Goal: Task Accomplishment & Management: Use online tool/utility

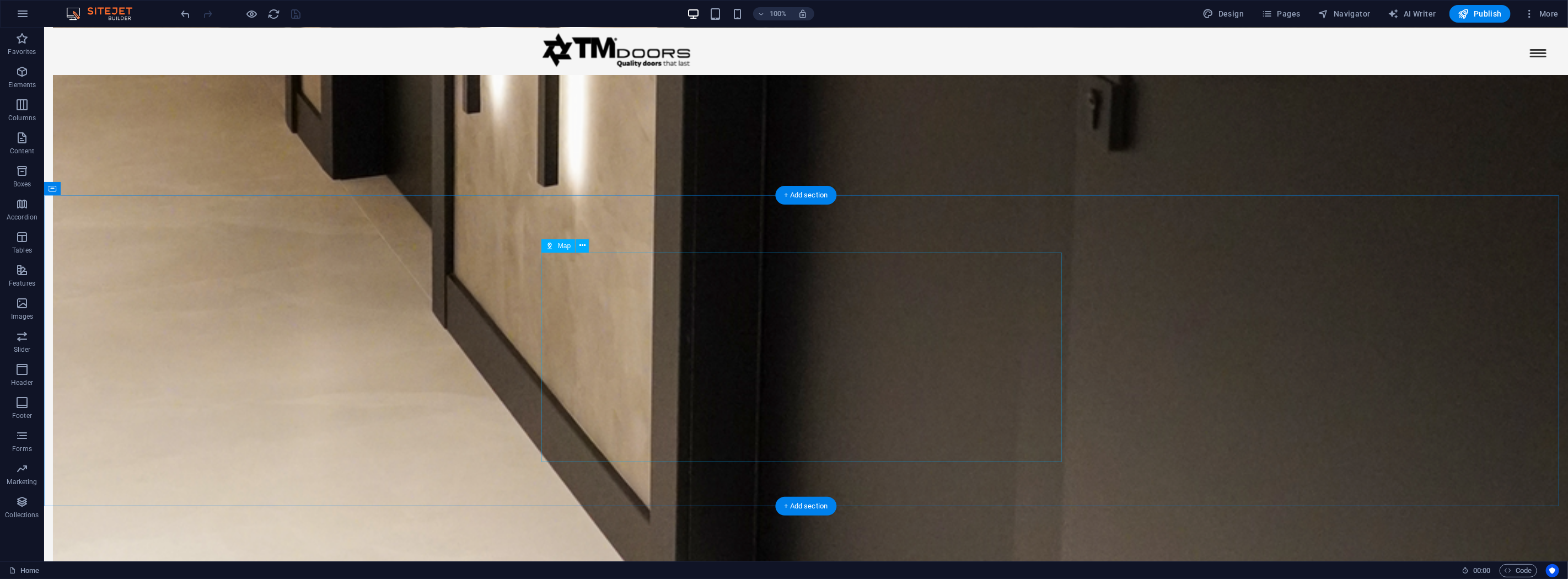
scroll to position [2818, 0]
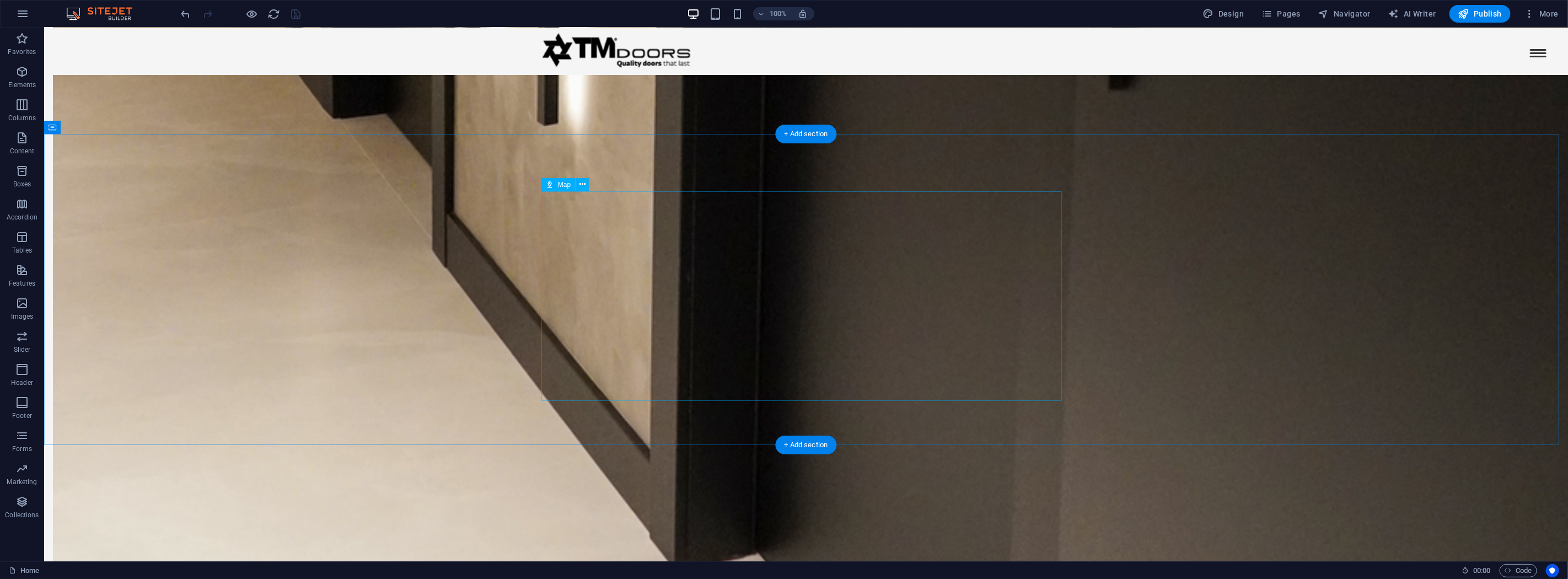
select select "1"
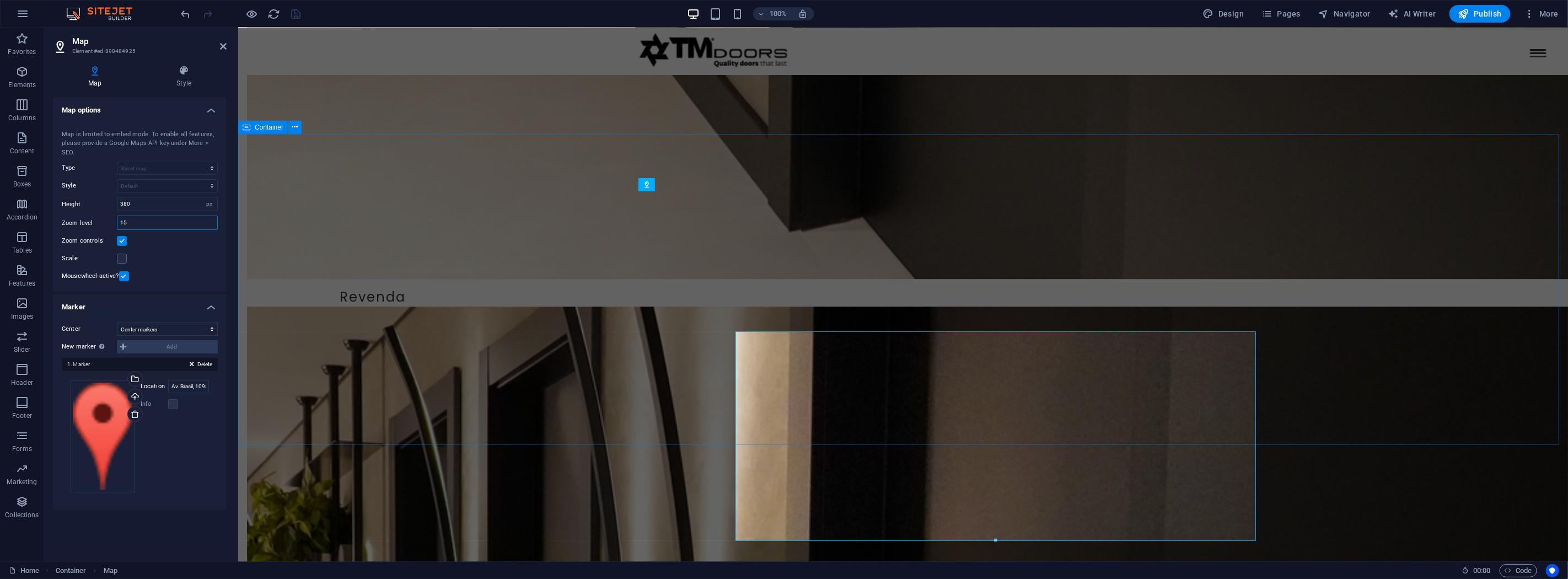
click at [153, 225] on input "15" at bounding box center [167, 222] width 100 height 13
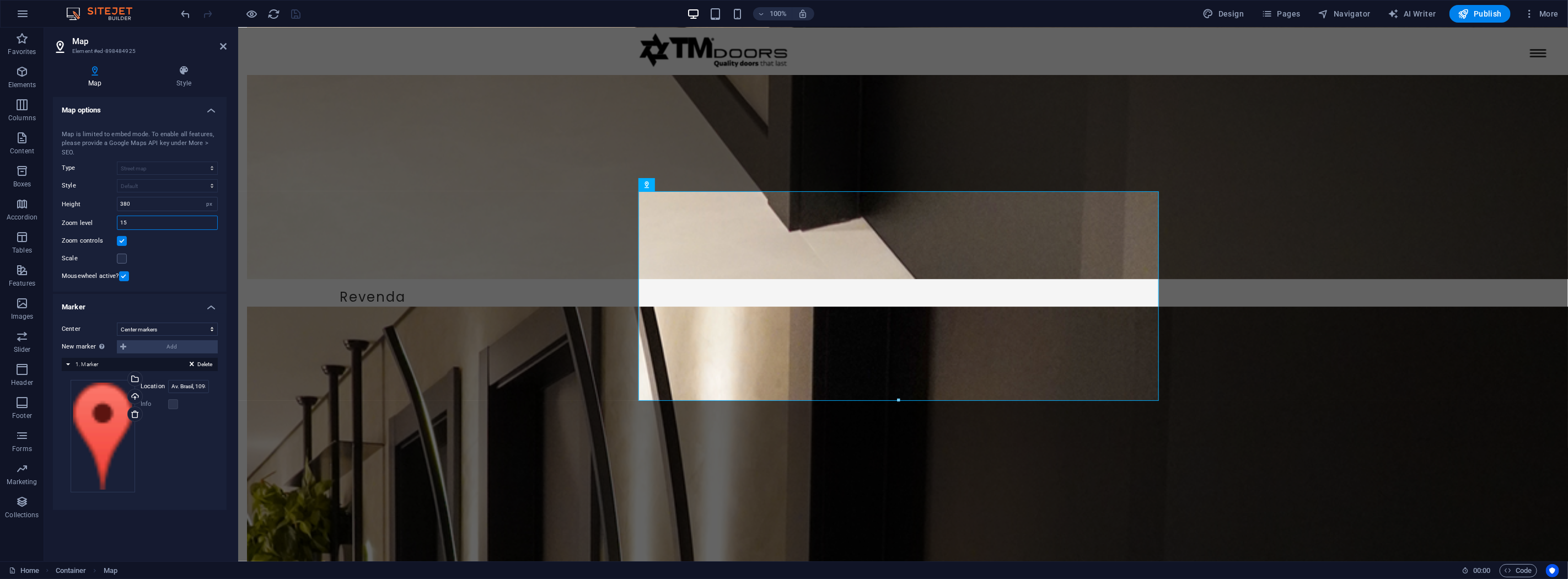
scroll to position [2677, 0]
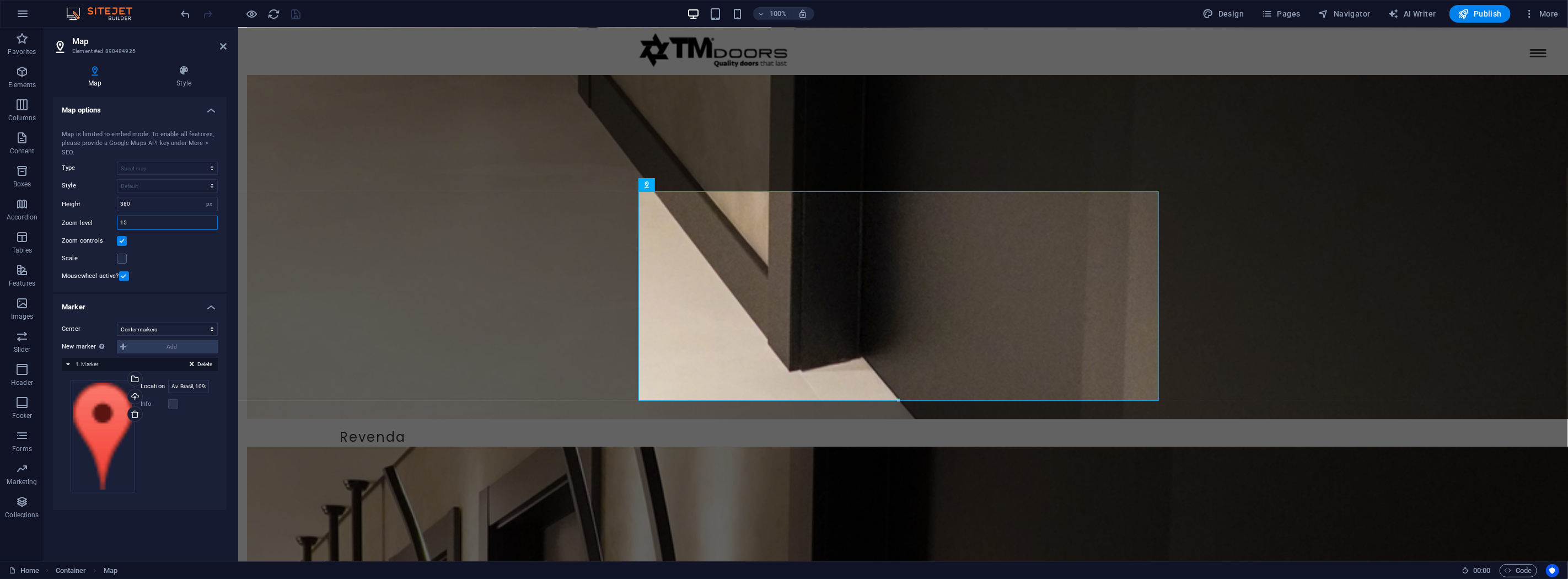
click at [145, 223] on input "15" at bounding box center [167, 222] width 100 height 13
type input "17"
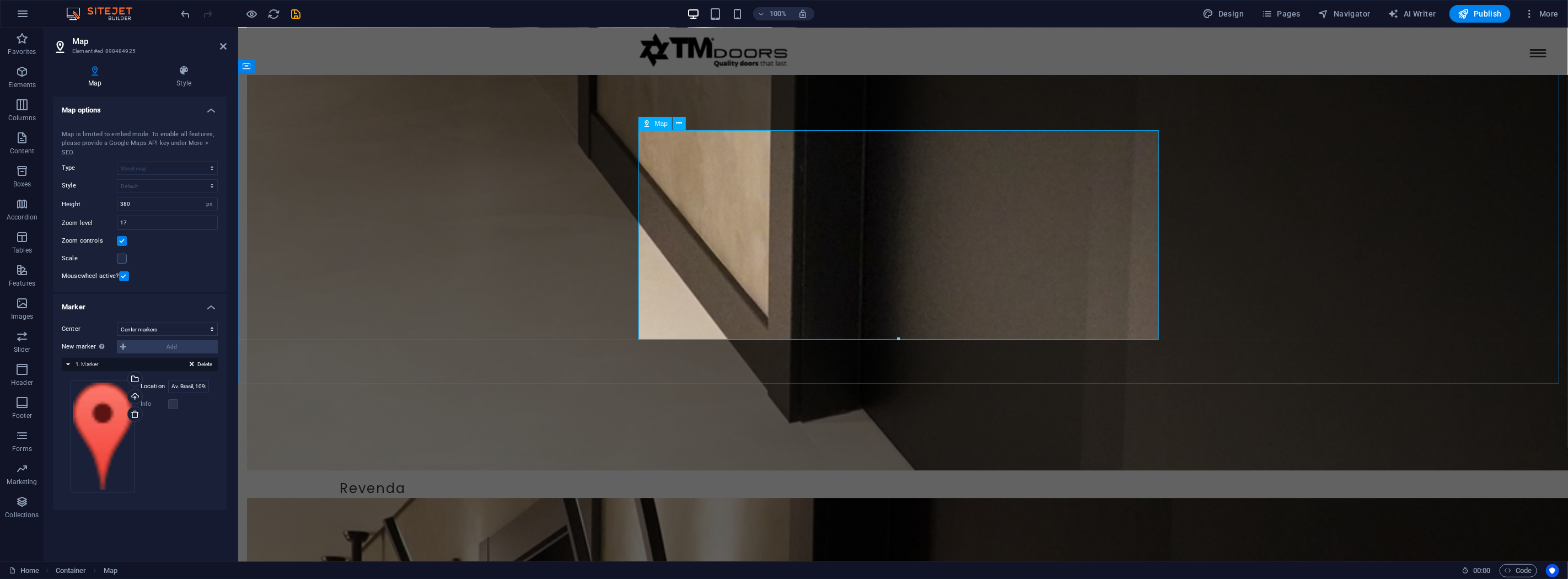
scroll to position [2738, 0]
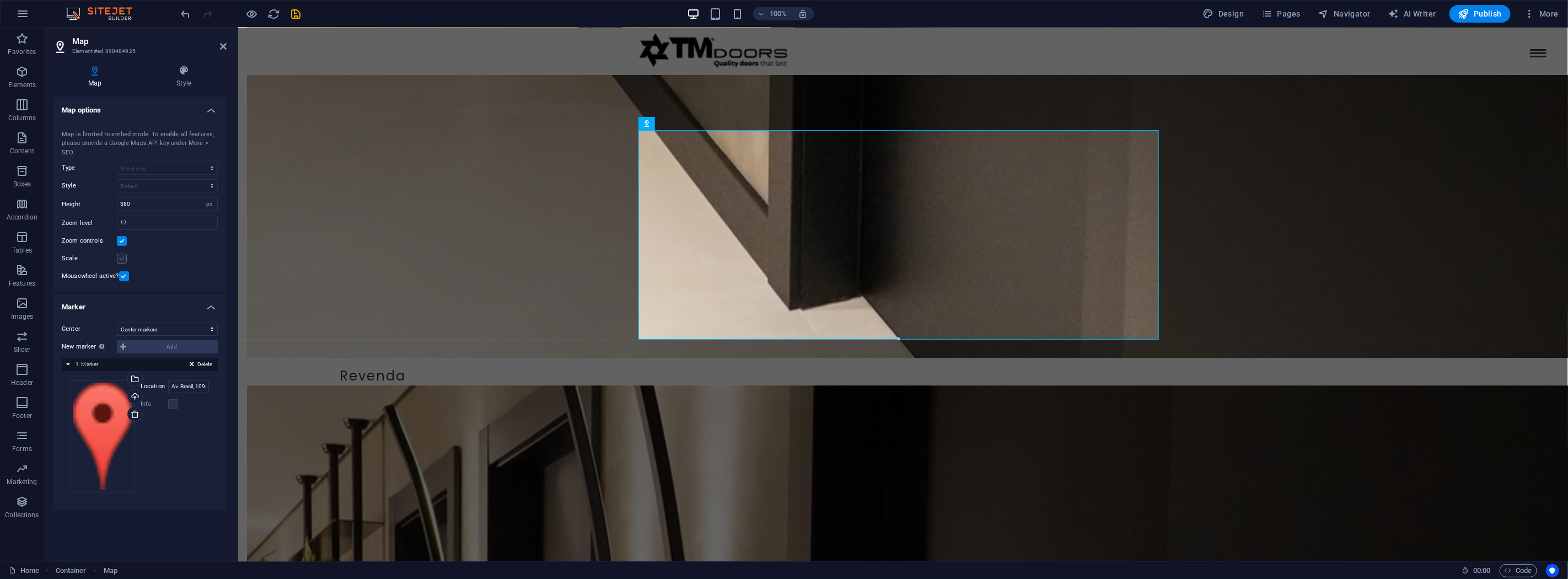
click at [123, 258] on label at bounding box center [121, 259] width 10 height 10
click at [0, 0] on input "Scale" at bounding box center [0, 0] width 0 height 0
click at [123, 258] on label at bounding box center [121, 259] width 10 height 10
click at [0, 0] on input "Scale" at bounding box center [0, 0] width 0 height 0
click at [177, 406] on label at bounding box center [173, 404] width 10 height 10
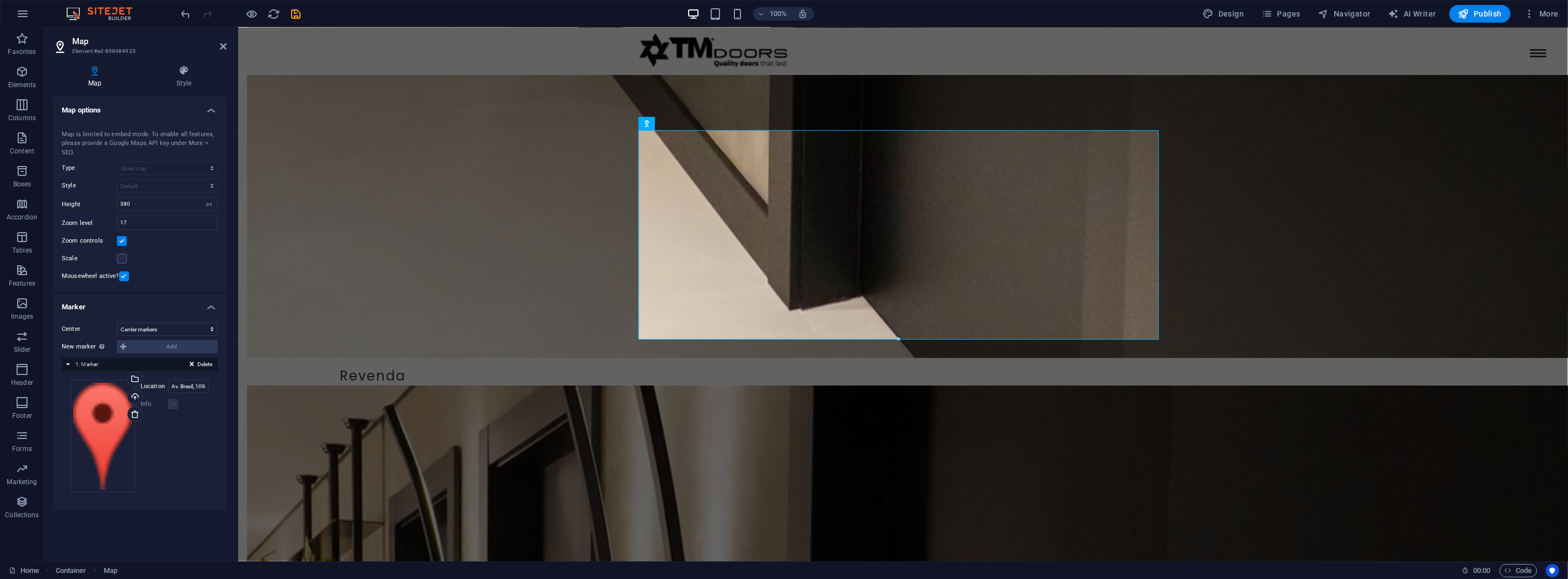
click at [173, 405] on label at bounding box center [173, 404] width 10 height 10
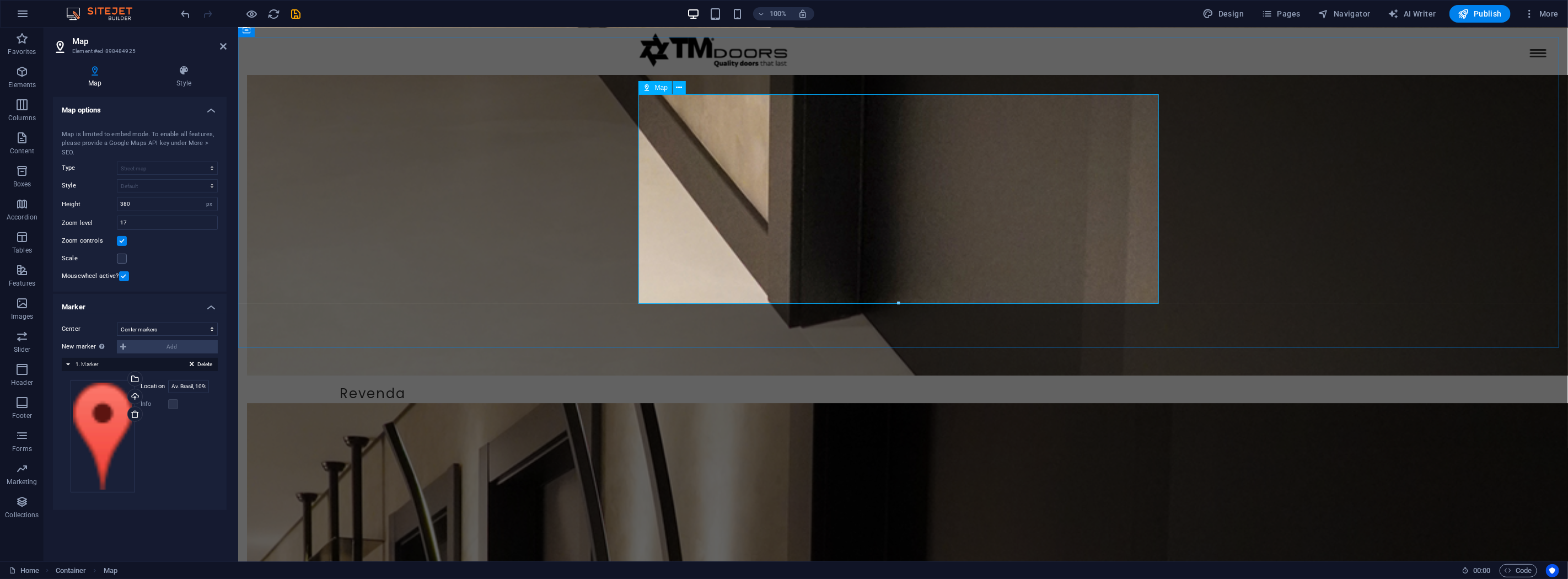
scroll to position [2800, 0]
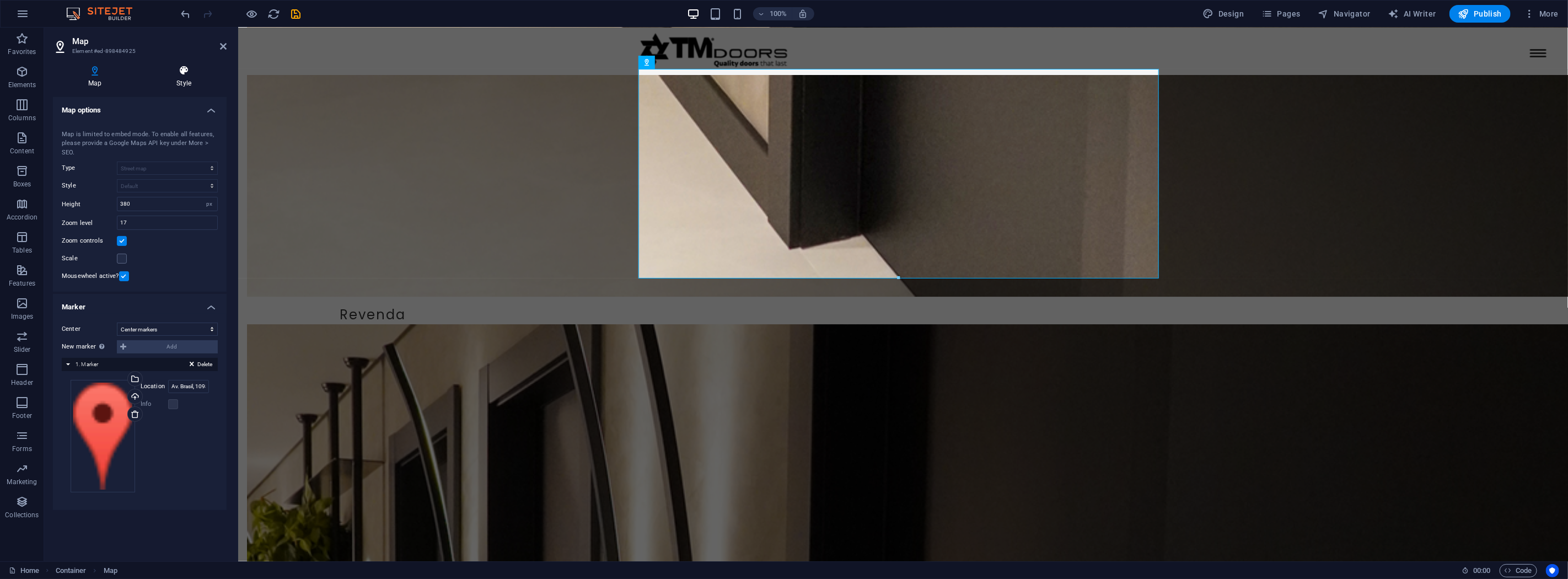
click at [181, 75] on icon at bounding box center [183, 71] width 86 height 11
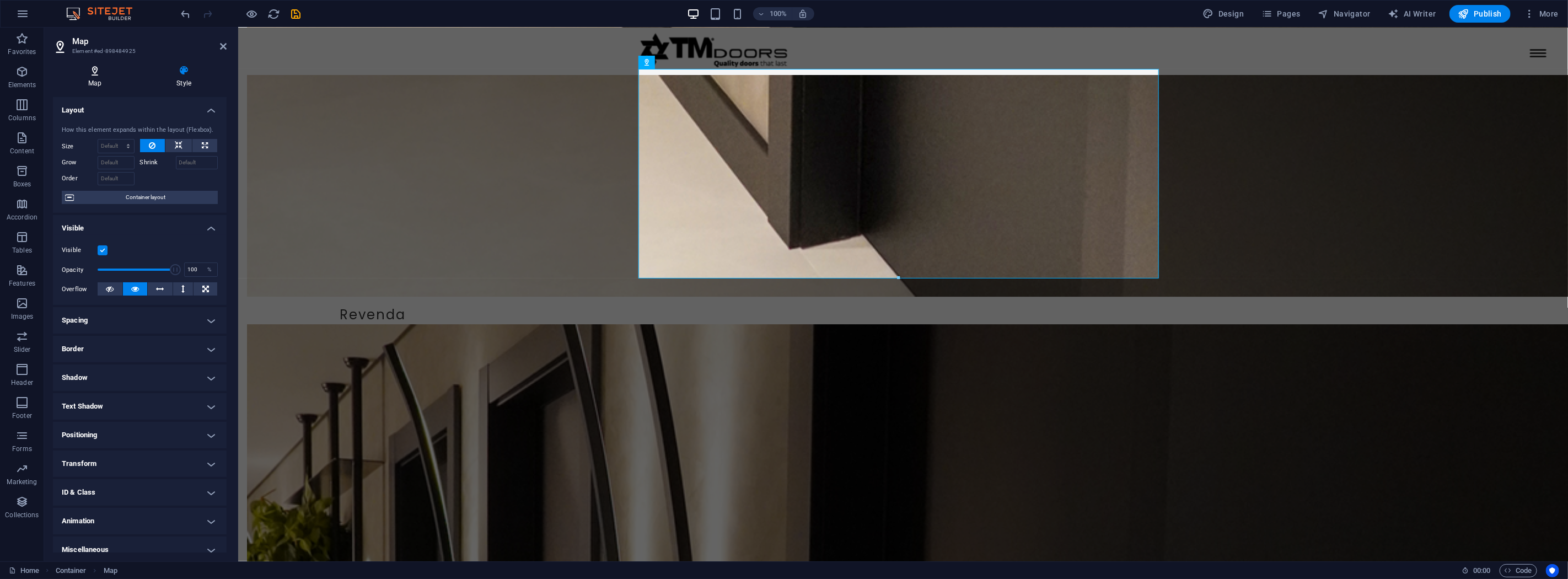
click at [92, 76] on h4 "Map" at bounding box center [97, 77] width 88 height 23
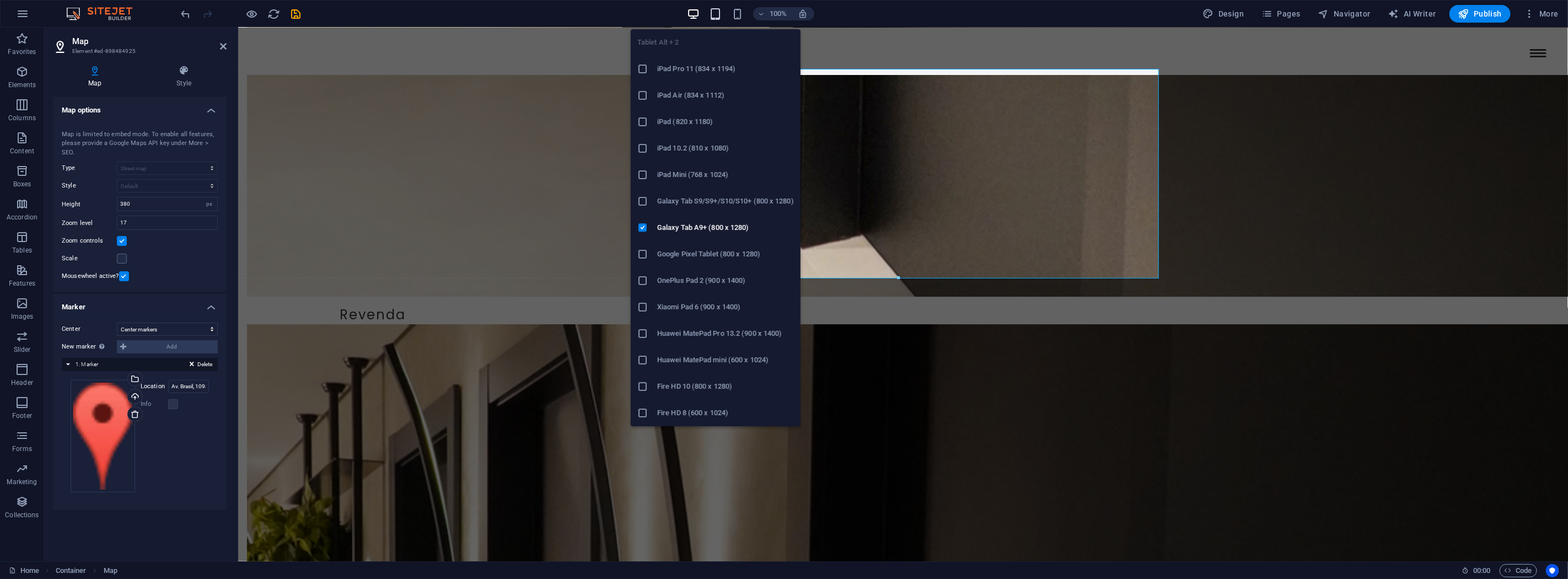
click at [714, 13] on icon "button" at bounding box center [715, 14] width 12 height 12
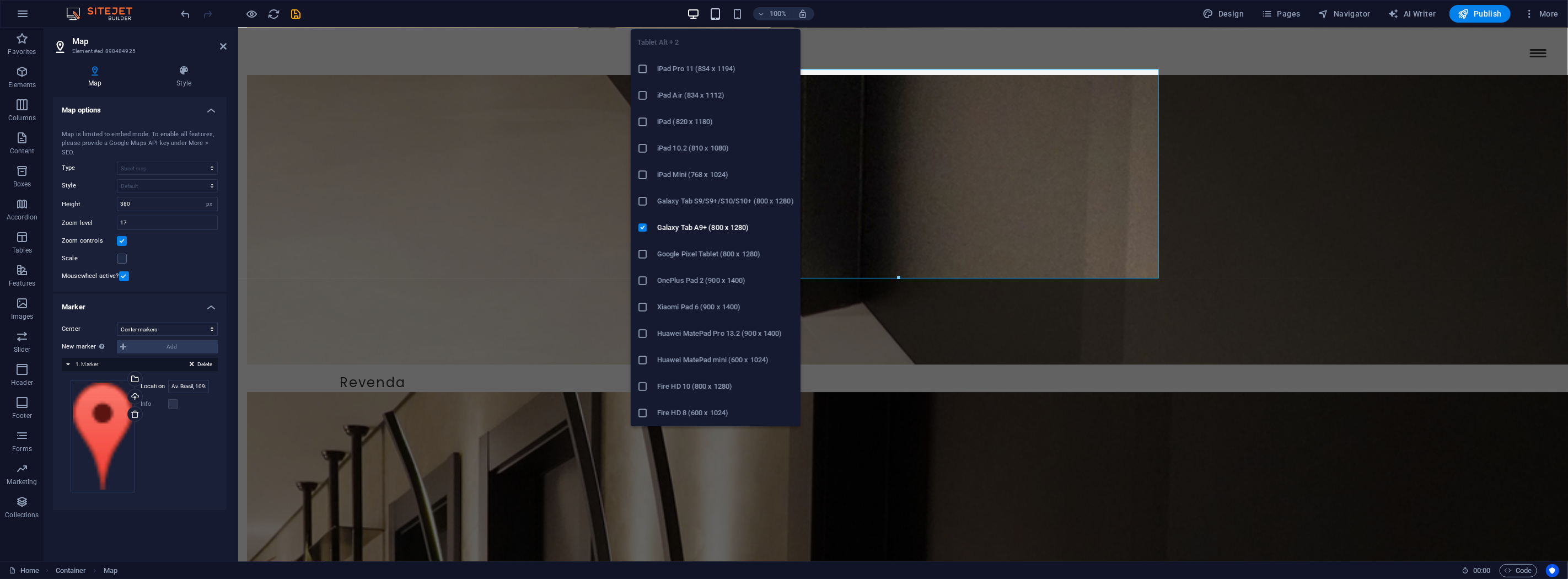
scroll to position [2072, 0]
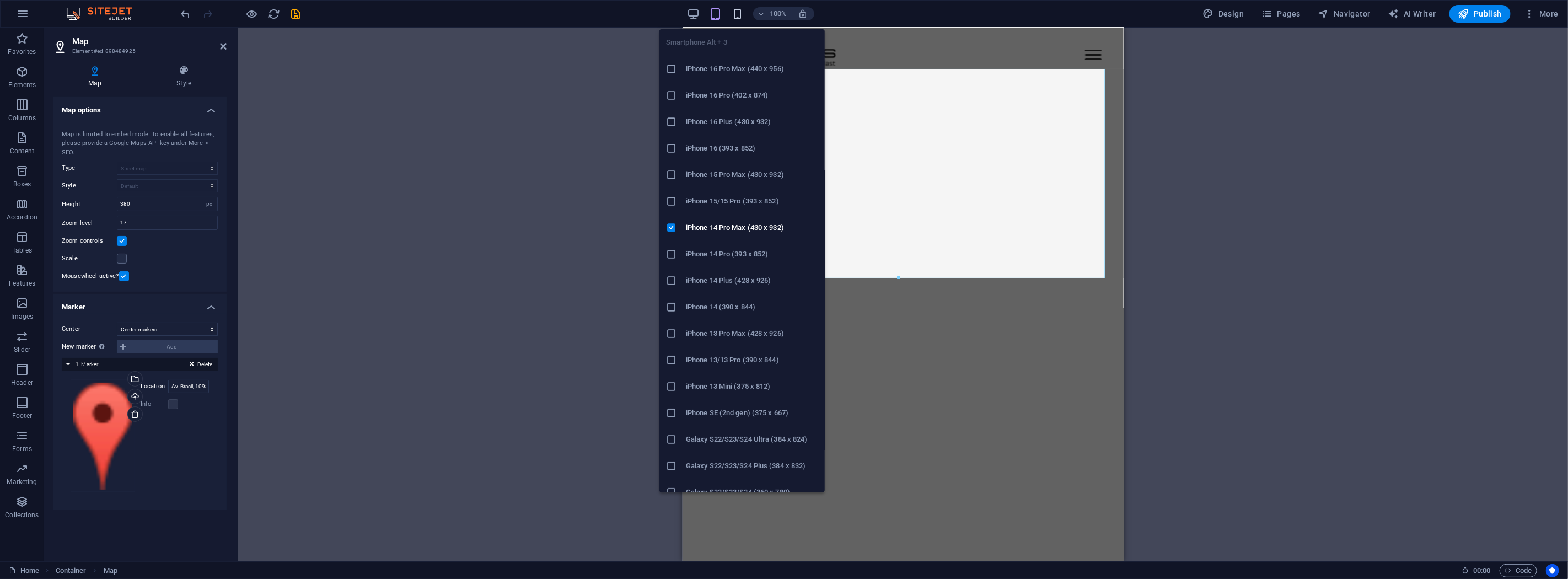
click at [738, 15] on icon "button" at bounding box center [737, 14] width 12 height 12
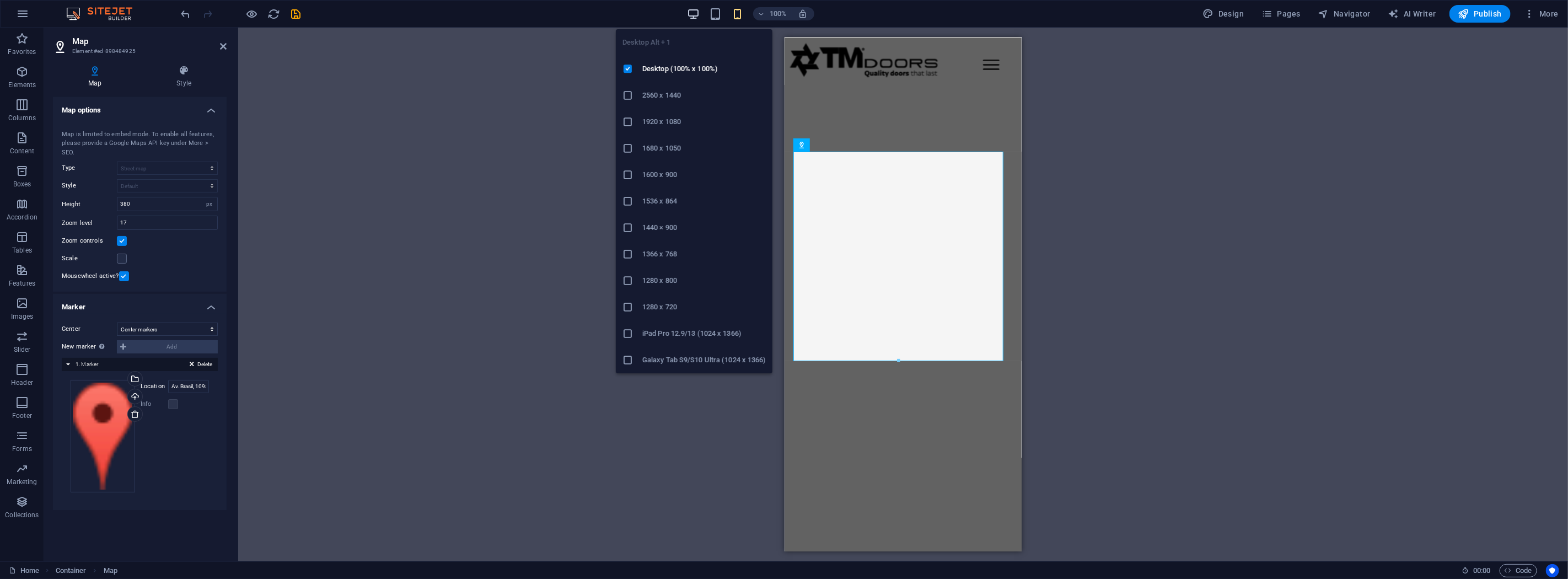
click at [696, 11] on icon "button" at bounding box center [693, 14] width 12 height 12
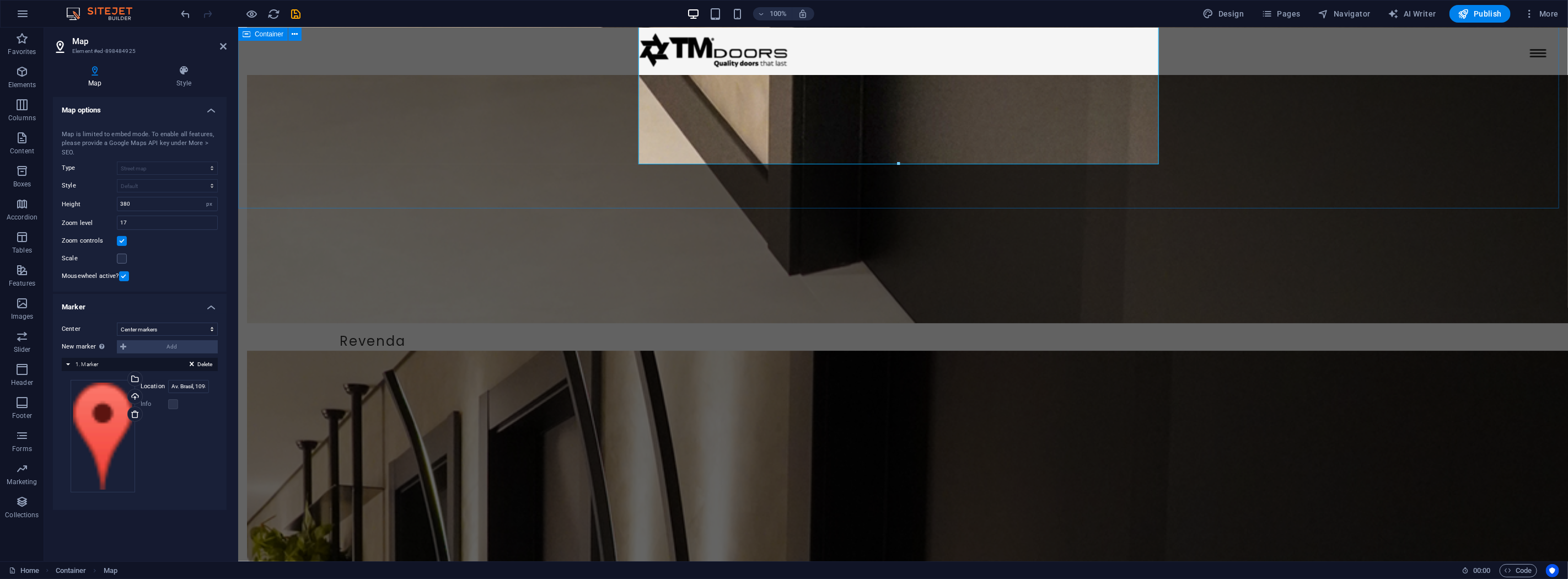
scroll to position [2762, 0]
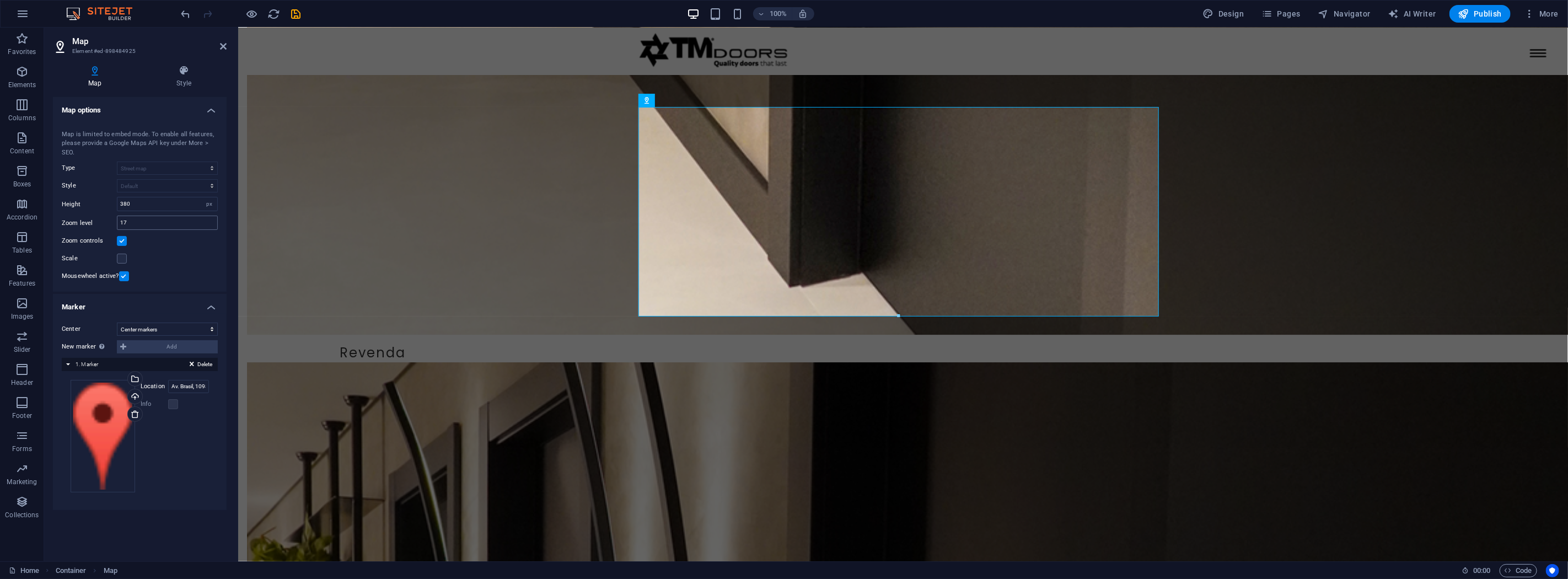
drag, startPoint x: 149, startPoint y: 230, endPoint x: 124, endPoint y: 227, distance: 25.2
click at [121, 228] on div "Map center [STREET_ADDRESS] Map is limited to embed mode. To enable all feature…" at bounding box center [140, 205] width 173 height 175
drag, startPoint x: 136, startPoint y: 225, endPoint x: 102, endPoint y: 223, distance: 34.1
click at [102, 223] on div "Zoom level 17" at bounding box center [140, 223] width 156 height 14
click at [152, 205] on input "380" at bounding box center [167, 204] width 100 height 13
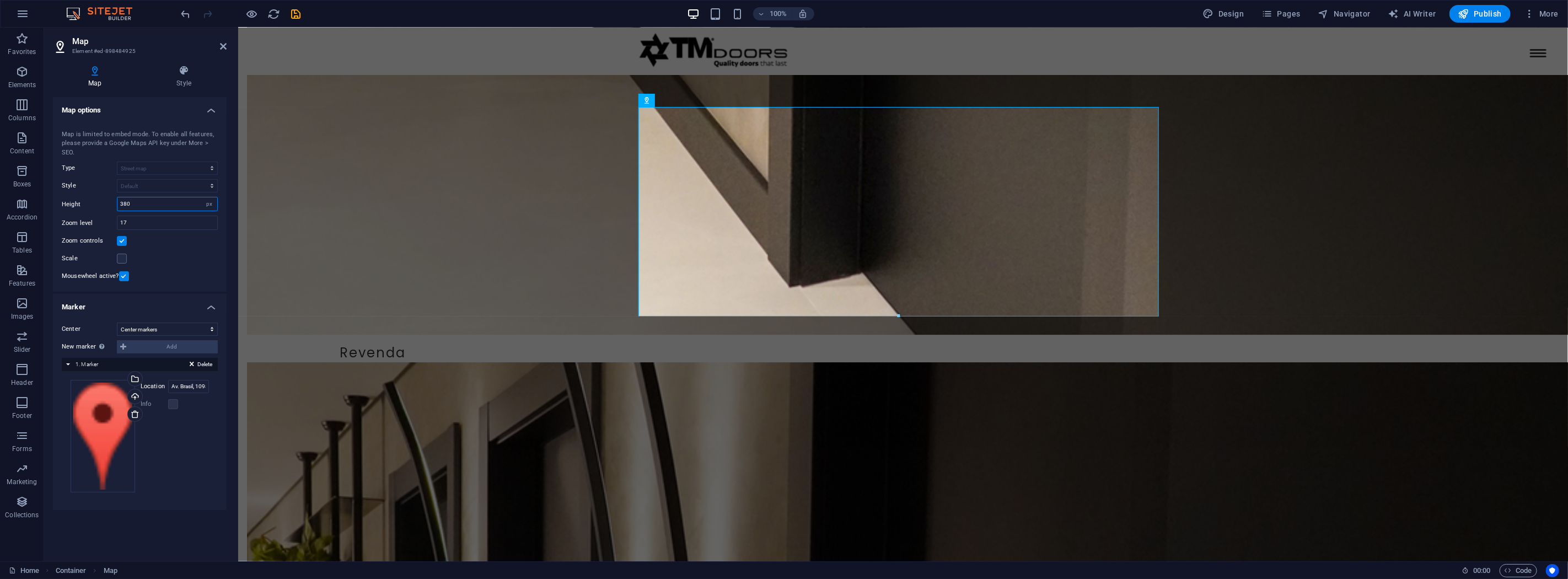
drag, startPoint x: 111, startPoint y: 205, endPoint x: 101, endPoint y: 205, distance: 10.0
click at [102, 205] on div "Height 380 px" at bounding box center [140, 204] width 156 height 14
type input "500"
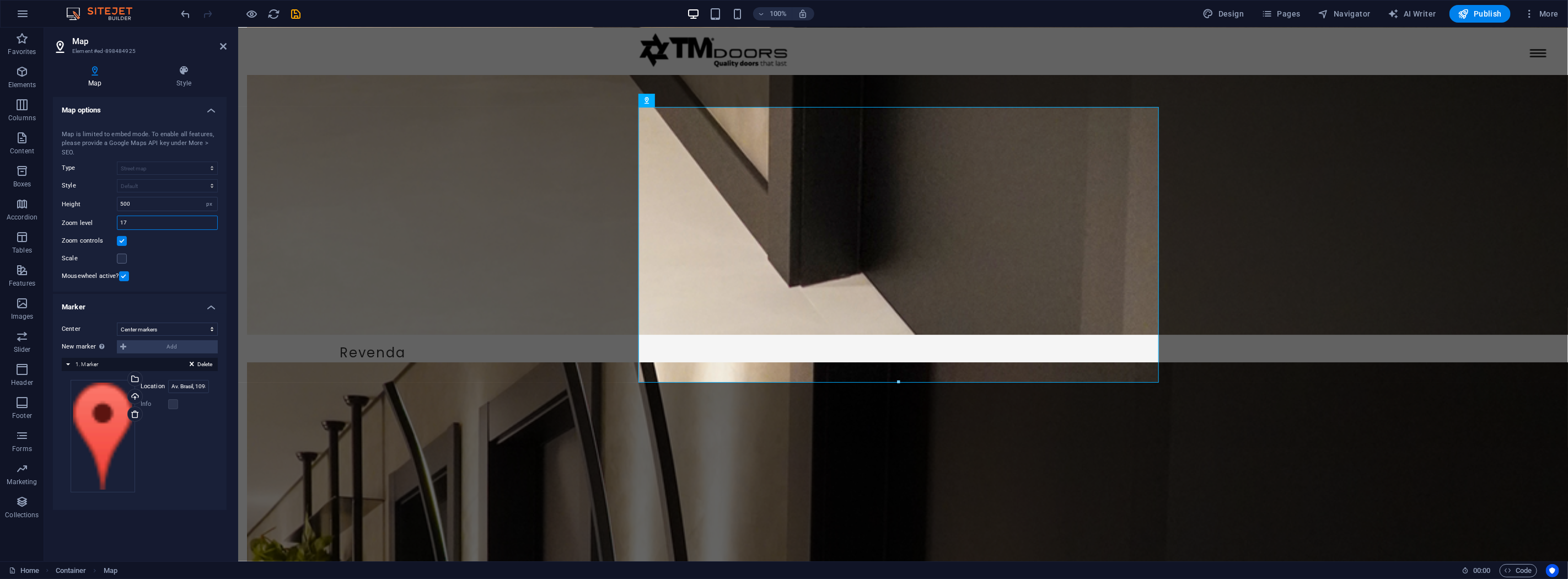
drag, startPoint x: 141, startPoint y: 224, endPoint x: 73, endPoint y: 224, distance: 68.0
click at [75, 225] on div "Zoom level 17" at bounding box center [140, 223] width 156 height 14
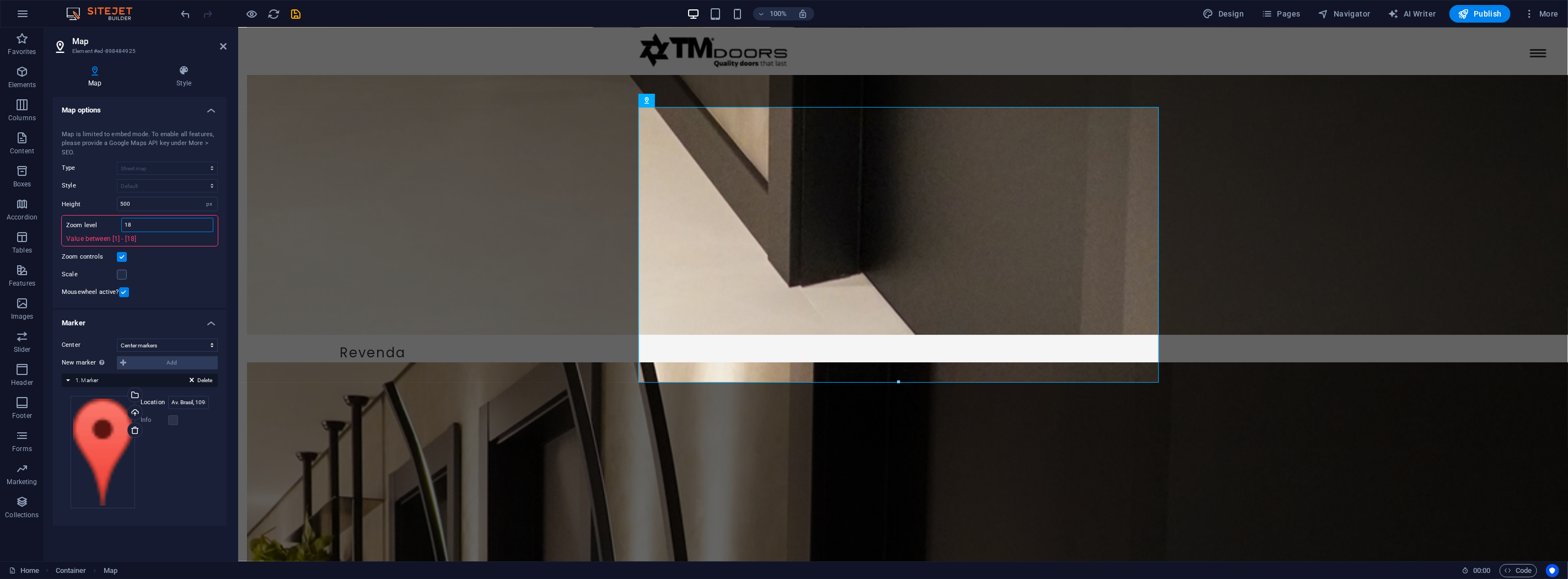
drag, startPoint x: 144, startPoint y: 221, endPoint x: 90, endPoint y: 220, distance: 54.0
click at [91, 220] on div "Zoom level 18 Value between [1] - [18]" at bounding box center [140, 231] width 156 height 30
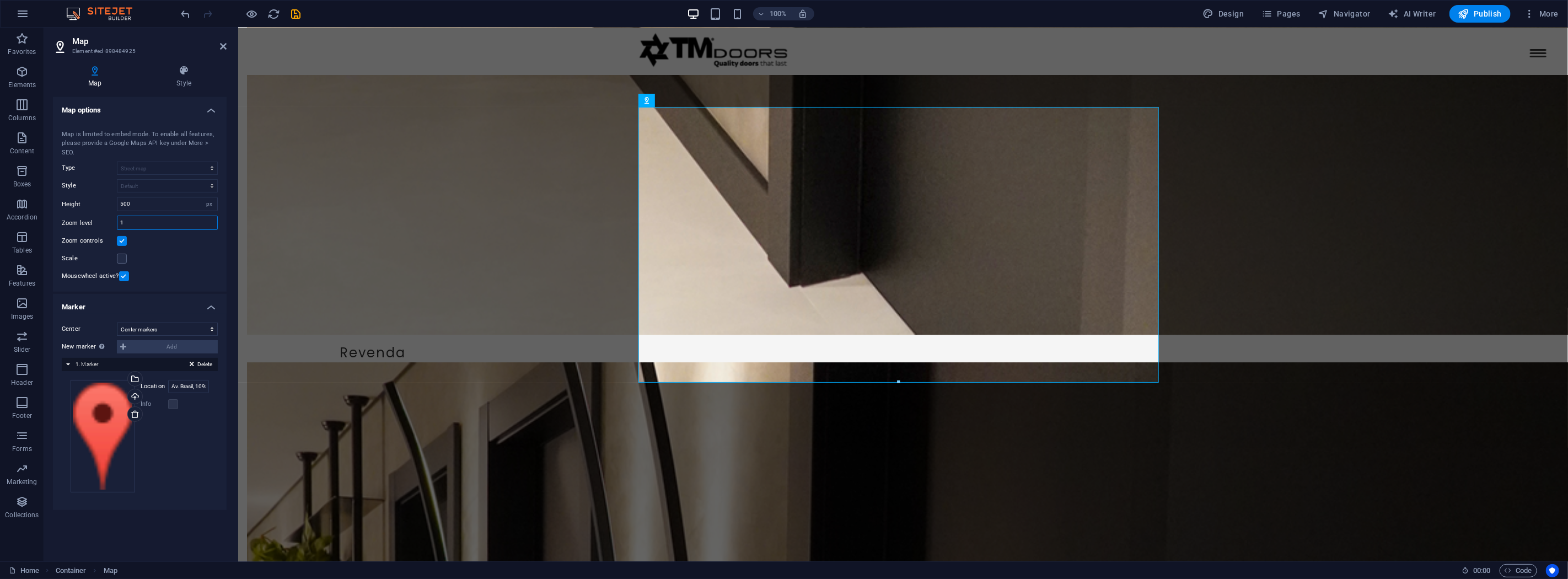
type input "18"
drag, startPoint x: 146, startPoint y: 202, endPoint x: 90, endPoint y: 203, distance: 56.0
click at [90, 203] on div "Height 500 px" at bounding box center [140, 204] width 156 height 14
type input "300"
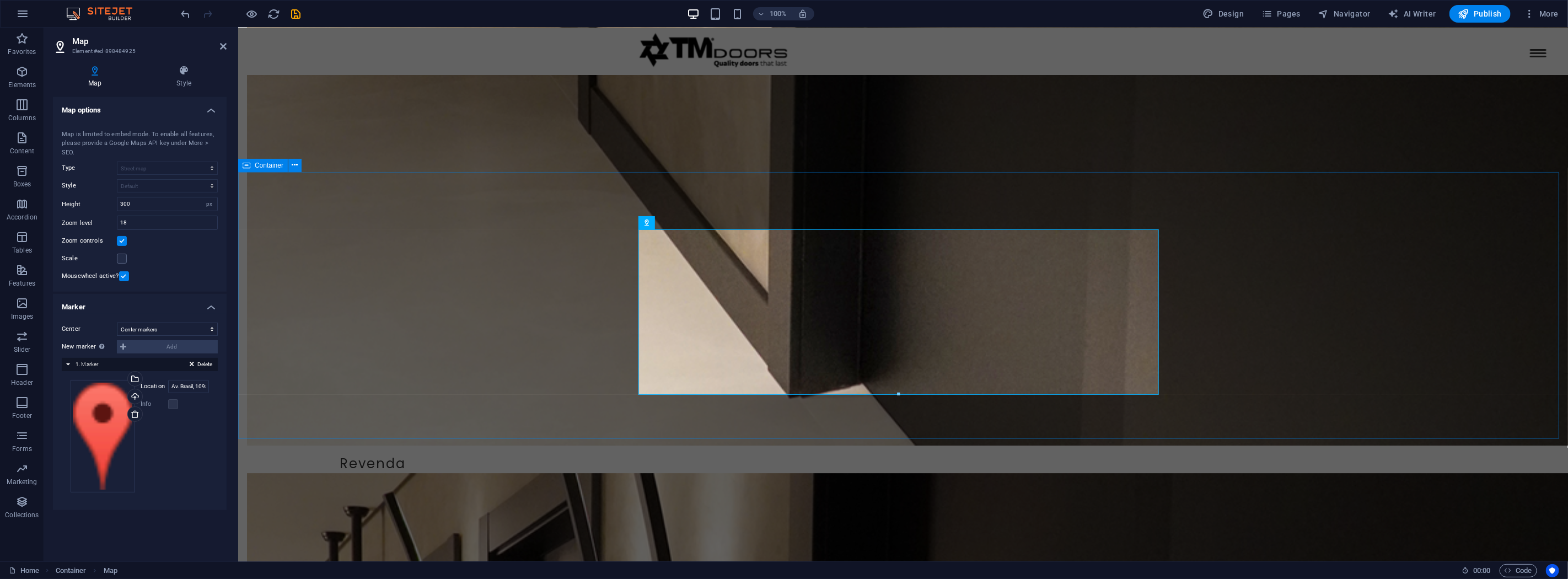
scroll to position [2639, 0]
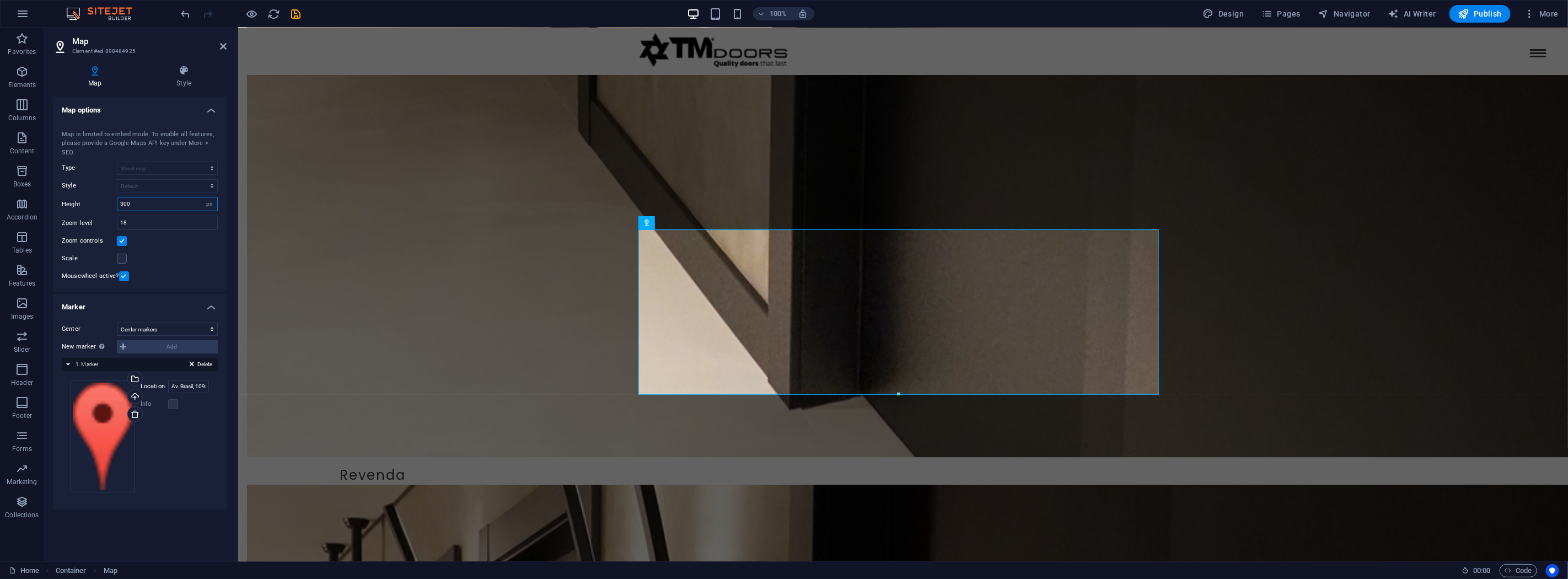
drag, startPoint x: 145, startPoint y: 209, endPoint x: 103, endPoint y: 205, distance: 42.2
click at [103, 205] on div "Height 300 px" at bounding box center [140, 204] width 156 height 14
click at [120, 259] on label at bounding box center [121, 259] width 10 height 10
click at [0, 0] on input "Scale" at bounding box center [0, 0] width 0 height 0
click at [124, 258] on label at bounding box center [121, 259] width 10 height 10
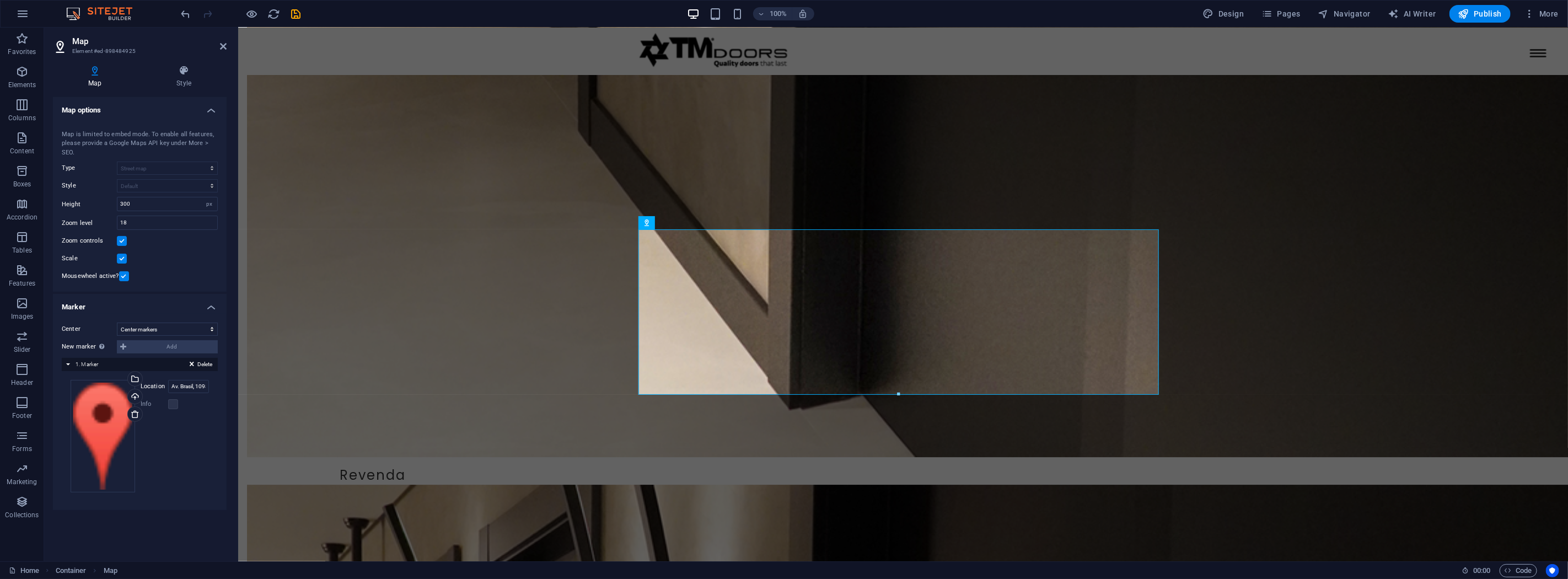
click at [0, 0] on input "Scale" at bounding box center [0, 0] width 0 height 0
drag, startPoint x: 188, startPoint y: 387, endPoint x: 219, endPoint y: 387, distance: 31.0
click at [219, 387] on div "Center [GEOGRAPHIC_DATA] markers Center and zoom markers New marker To enable t…" at bounding box center [140, 413] width 173 height 197
click at [202, 387] on input "Av. Brasil, 1098 - Rio Morto" at bounding box center [188, 386] width 41 height 13
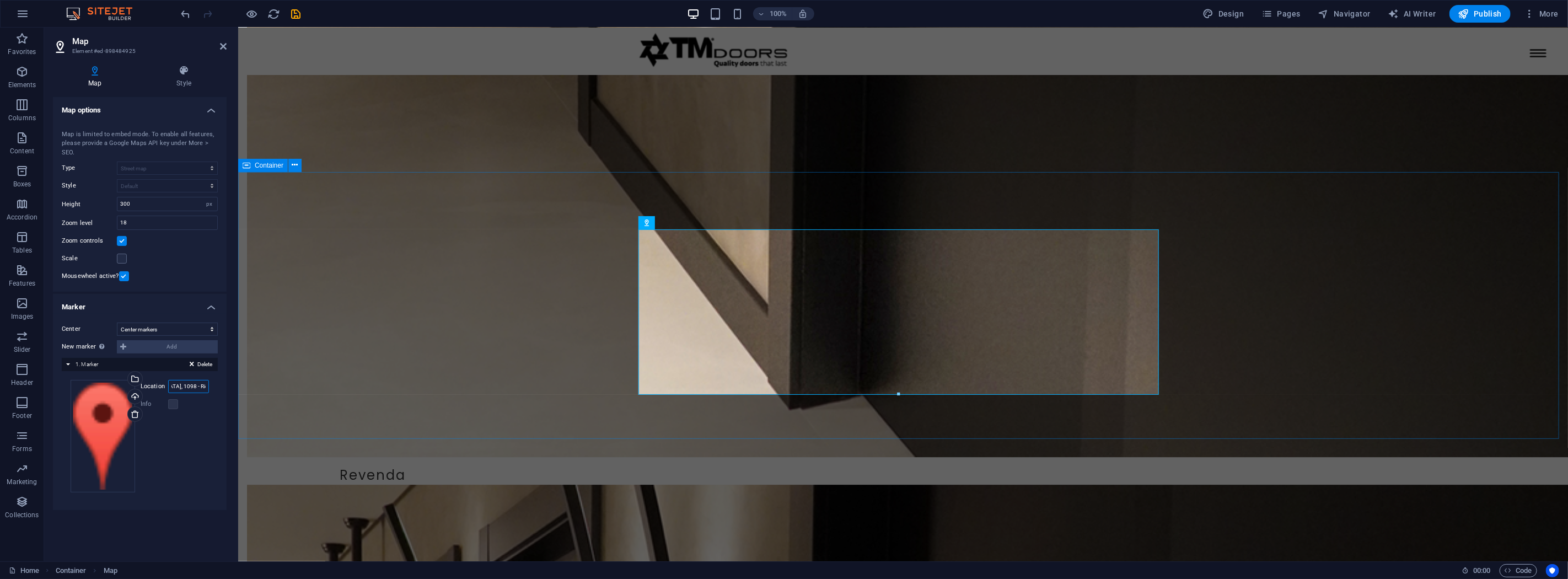
scroll to position [0, 58]
type input "Av. [GEOGRAPHIC_DATA], 1098 - Rio Morto, TM Doors"
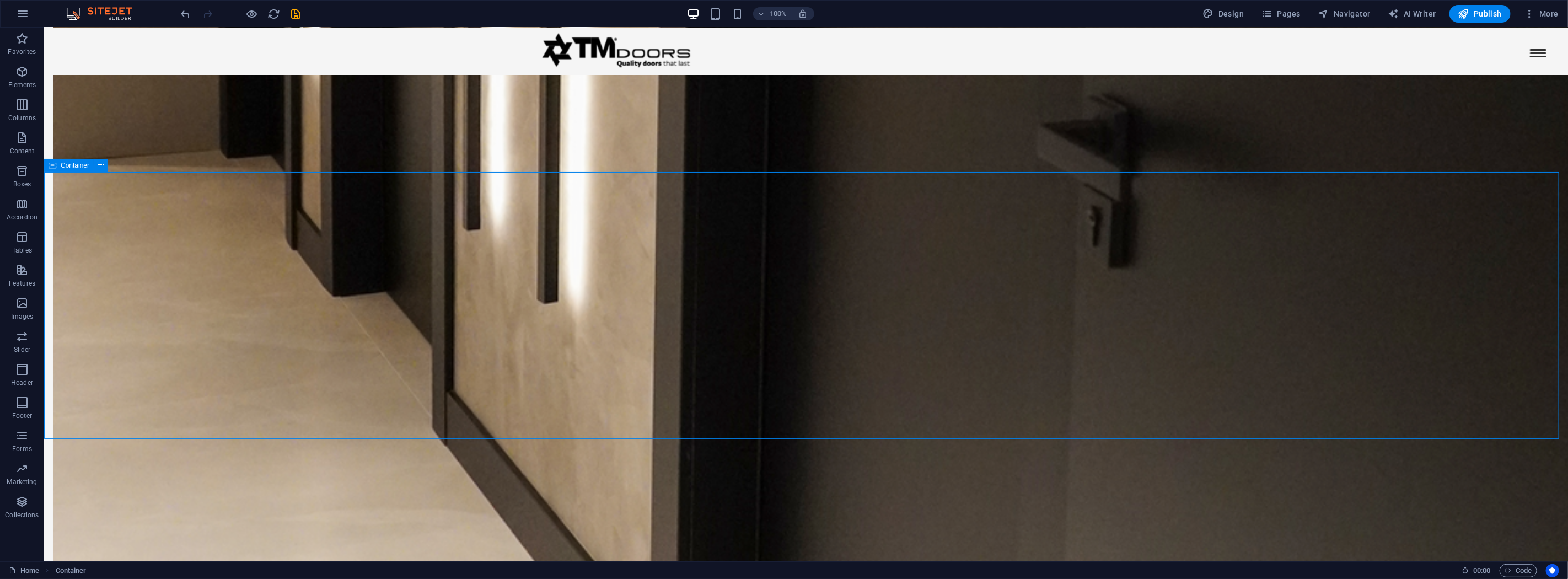
scroll to position [2780, 0]
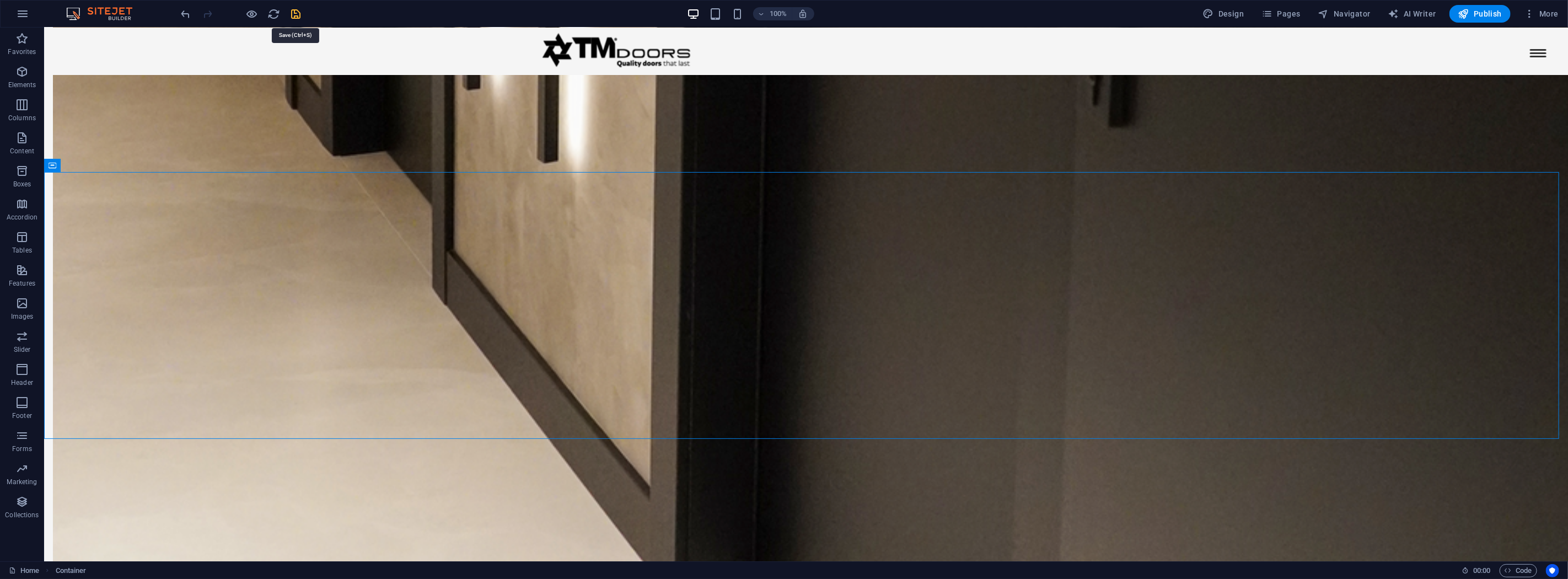
drag, startPoint x: 296, startPoint y: 17, endPoint x: 315, endPoint y: 35, distance: 26.2
click at [296, 17] on icon "save" at bounding box center [296, 14] width 12 height 12
drag, startPoint x: 772, startPoint y: 251, endPoint x: 576, endPoint y: 251, distance: 196.0
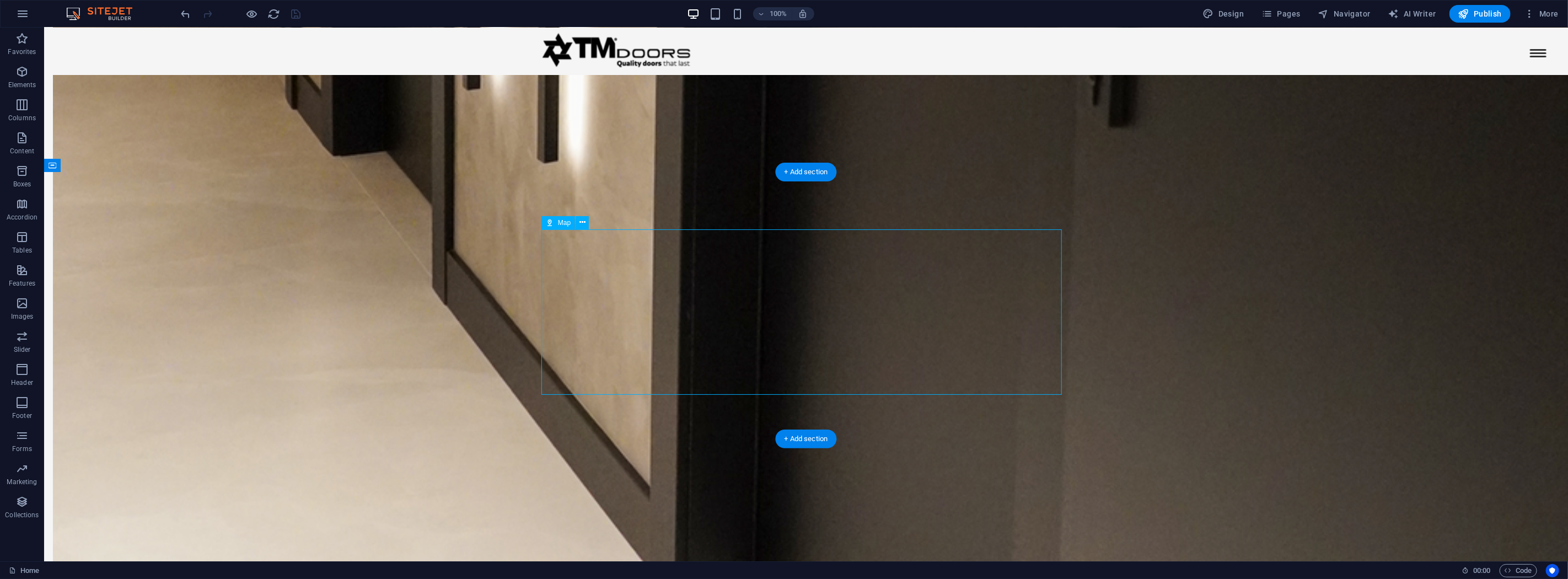
scroll to position [2639, 0]
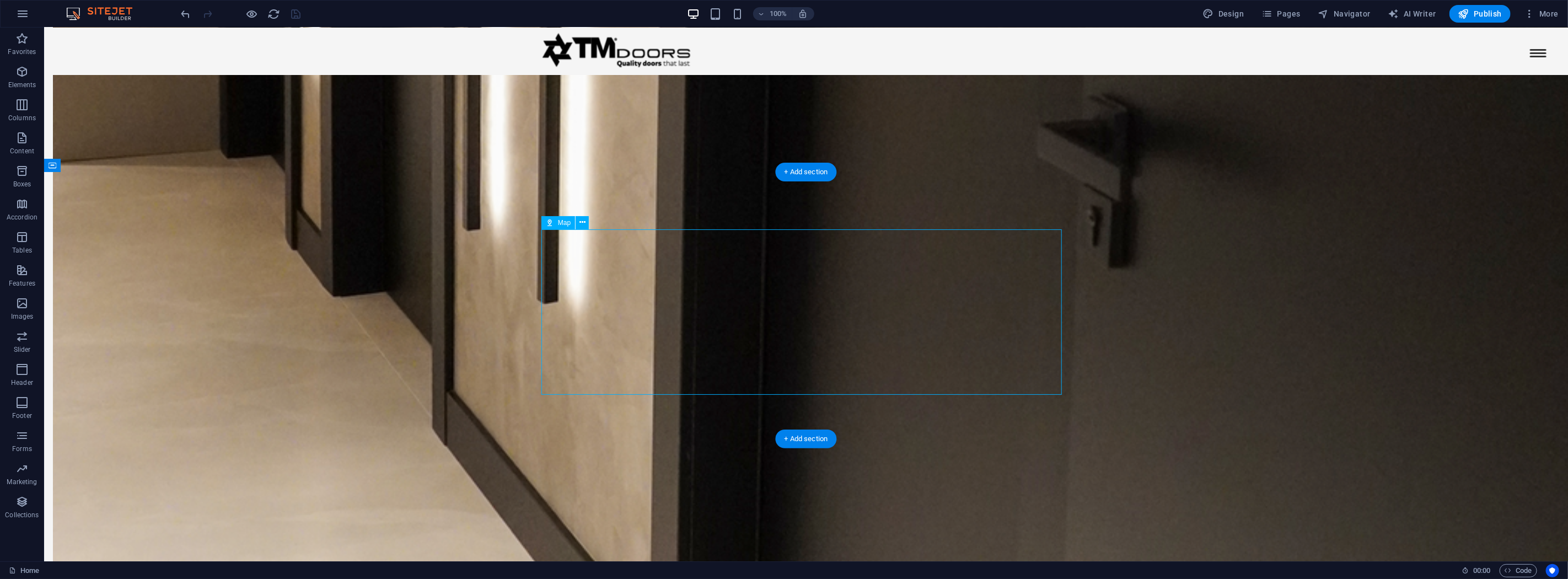
select select "1"
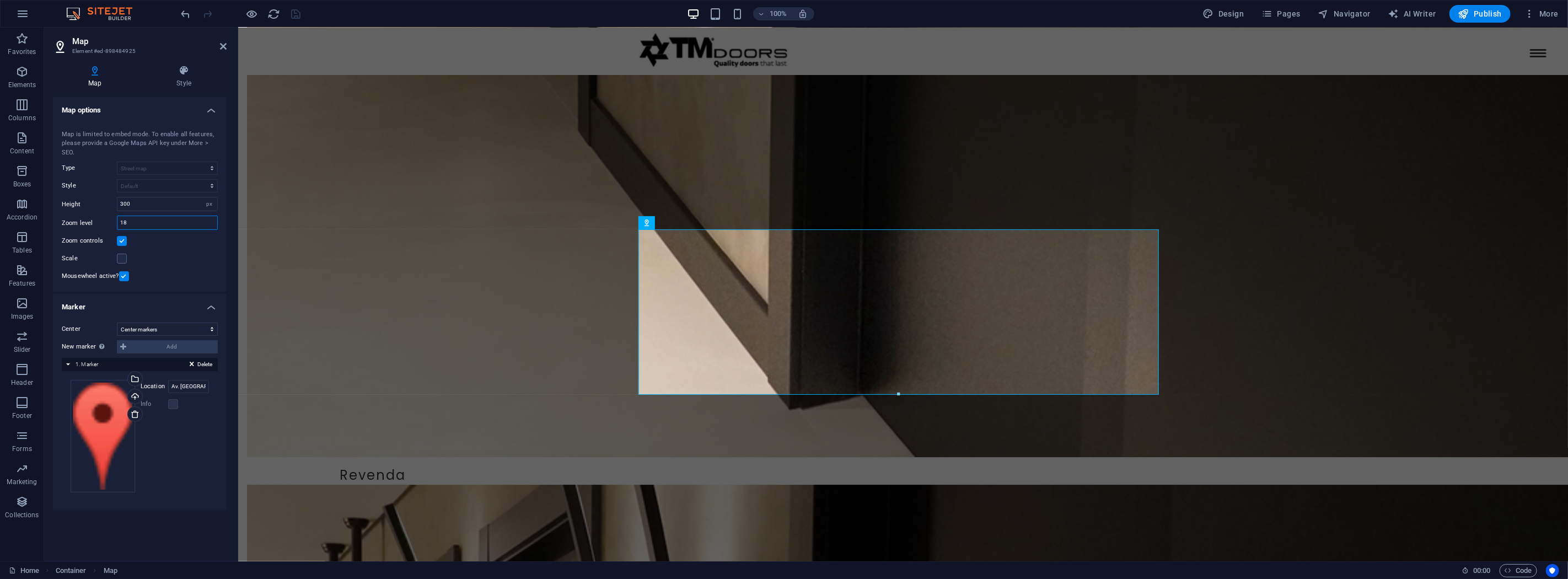
drag, startPoint x: 150, startPoint y: 225, endPoint x: 93, endPoint y: 223, distance: 57.0
click at [93, 223] on div "Zoom level 18" at bounding box center [140, 223] width 156 height 14
type input "14"
click at [122, 203] on input "300" at bounding box center [167, 204] width 100 height 13
type input "325"
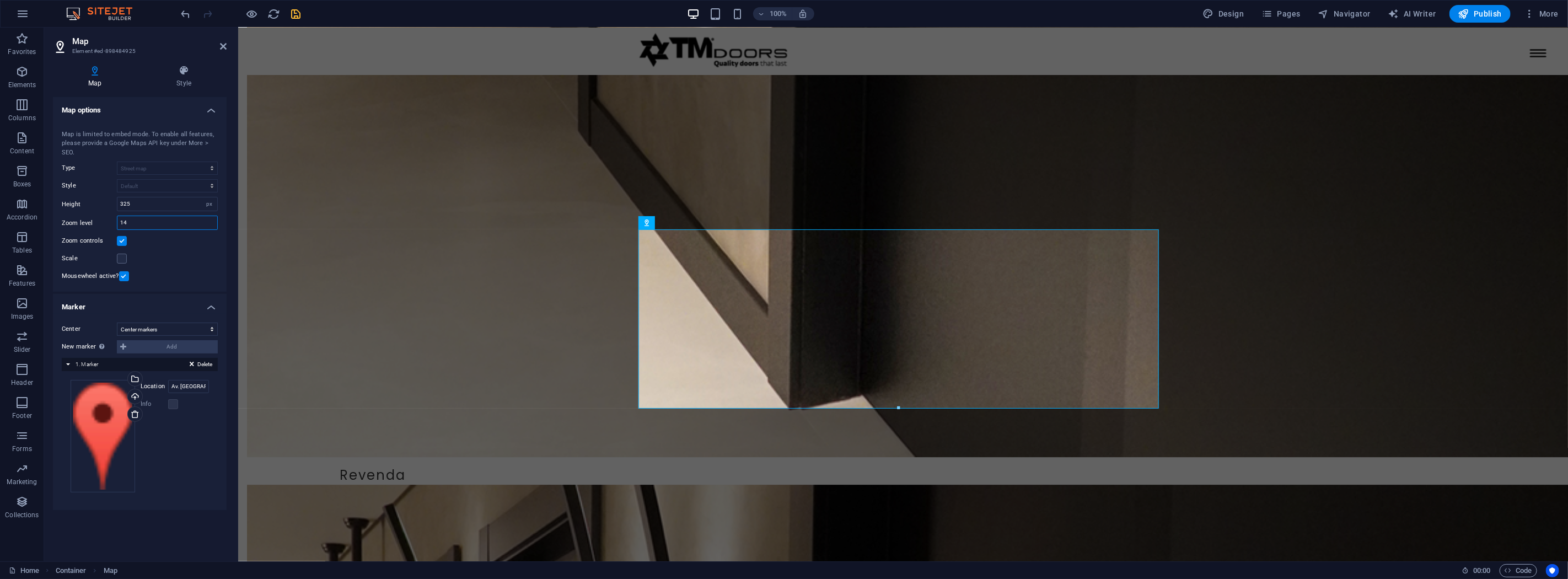
drag, startPoint x: 139, startPoint y: 224, endPoint x: 91, endPoint y: 224, distance: 48.0
click at [91, 224] on div "Zoom level 14" at bounding box center [140, 223] width 156 height 14
click at [104, 226] on div "Zoom level 16" at bounding box center [140, 223] width 156 height 14
type input "17"
drag, startPoint x: 293, startPoint y: 12, endPoint x: 306, endPoint y: 19, distance: 14.8
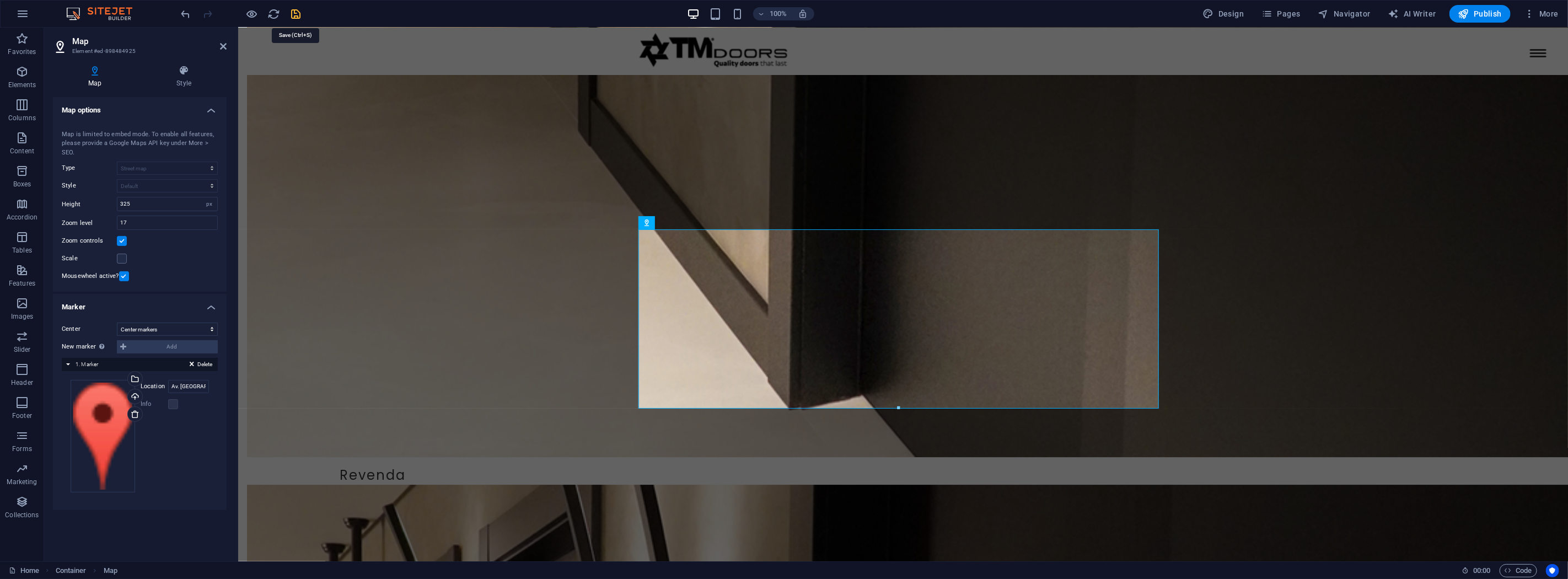
click at [293, 12] on icon "save" at bounding box center [296, 14] width 12 height 12
